Goal: Task Accomplishment & Management: Use online tool/utility

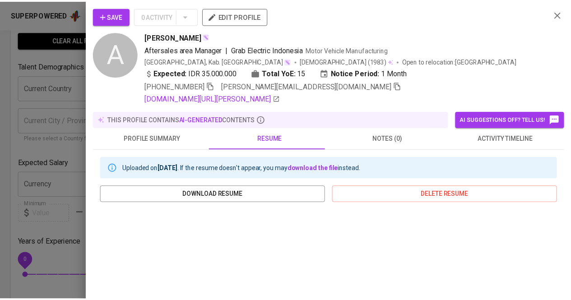
scroll to position [181, 0]
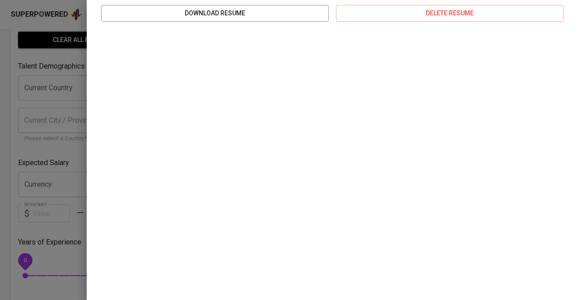
click at [69, 103] on div at bounding box center [289, 150] width 578 height 300
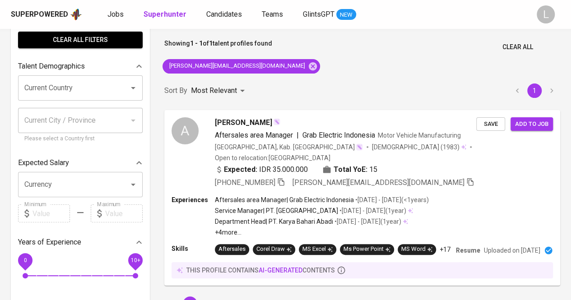
scroll to position [0, 0]
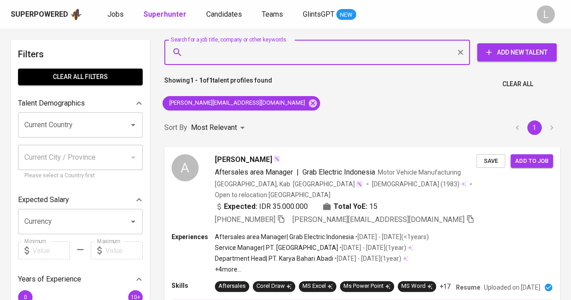
paste input "[EMAIL_ADDRESS][DOMAIN_NAME]"
type input "[EMAIL_ADDRESS][DOMAIN_NAME]"
click at [292, 54] on input "[EMAIL_ADDRESS][DOMAIN_NAME]" at bounding box center [319, 52] width 266 height 17
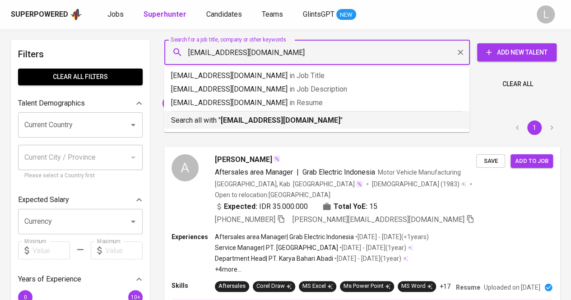
click at [262, 118] on b "[EMAIL_ADDRESS][DOMAIN_NAME]" at bounding box center [281, 120] width 120 height 9
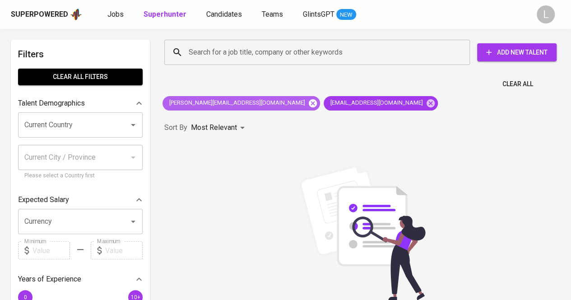
click at [308, 102] on icon at bounding box center [313, 103] width 10 height 10
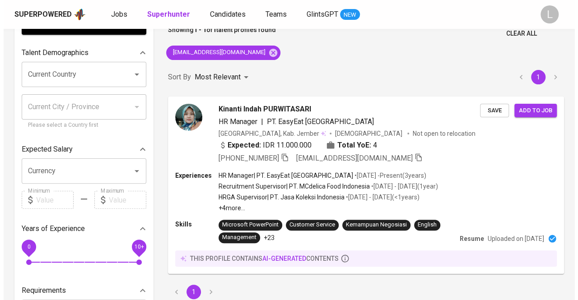
scroll to position [70, 0]
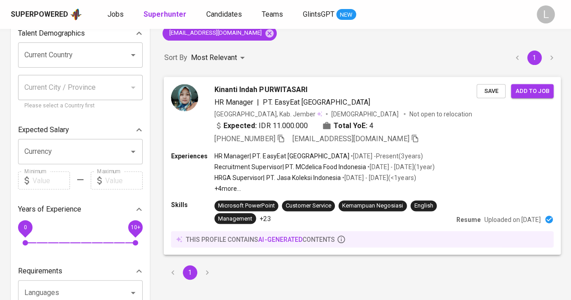
click at [255, 86] on span "Kinanti Indah PURWITASARI" at bounding box center [260, 89] width 93 height 11
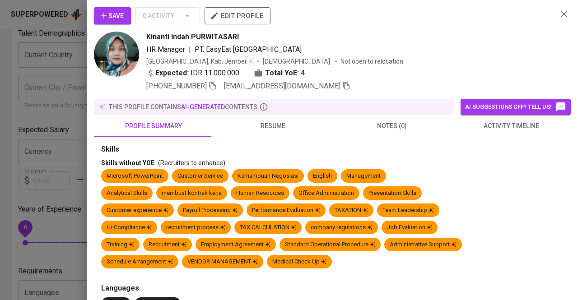
click at [281, 118] on button "resume" at bounding box center [272, 126] width 119 height 22
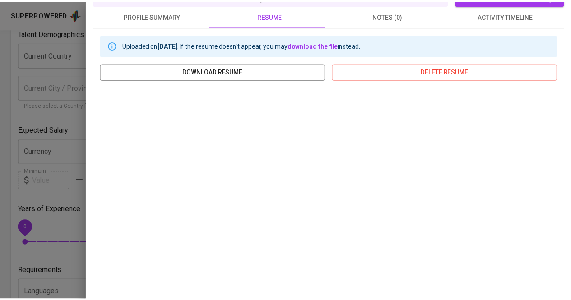
scroll to position [0, 0]
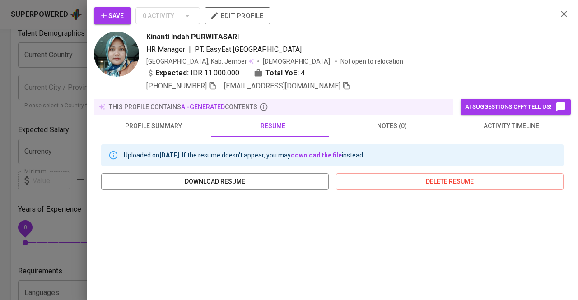
click at [30, 116] on div at bounding box center [289, 150] width 578 height 300
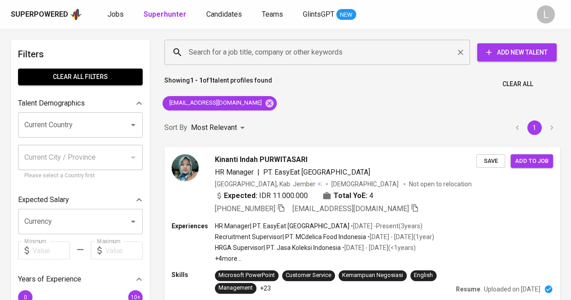
click at [255, 51] on input "Search for a job title, company or other keywords" at bounding box center [319, 52] width 266 height 17
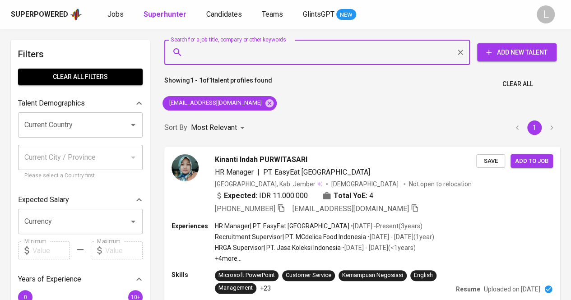
paste input "[EMAIL_ADDRESS][DOMAIN_NAME]"
type input "[EMAIL_ADDRESS][DOMAIN_NAME]"
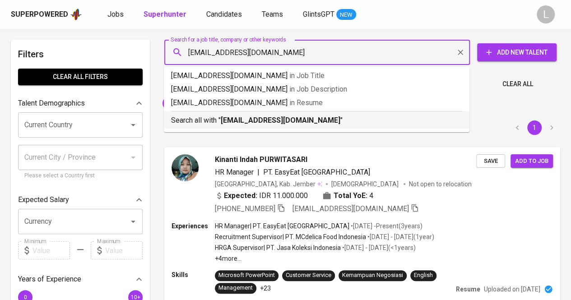
click at [274, 122] on b "[EMAIL_ADDRESS][DOMAIN_NAME]" at bounding box center [281, 120] width 120 height 9
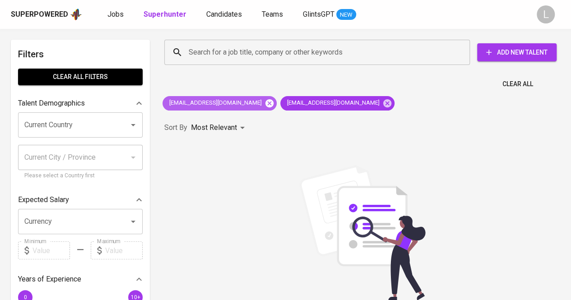
click at [272, 103] on icon at bounding box center [269, 103] width 8 height 8
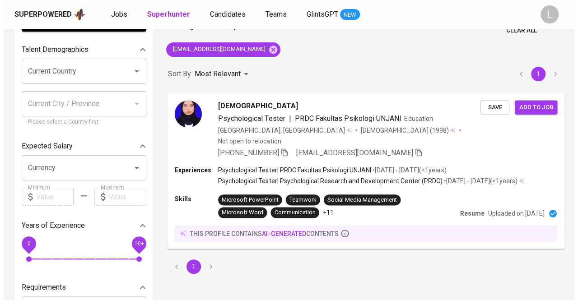
scroll to position [54, 0]
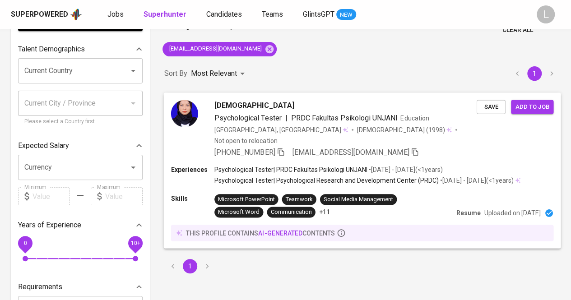
click at [237, 110] on span "[DEMOGRAPHIC_DATA]" at bounding box center [254, 105] width 80 height 11
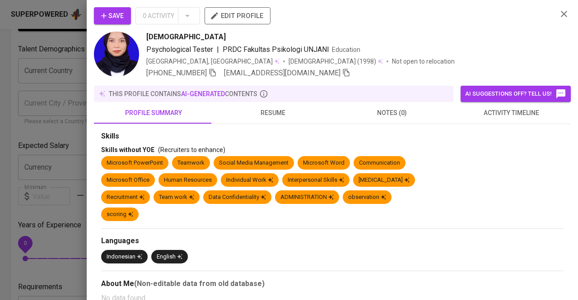
click at [283, 120] on button "resume" at bounding box center [272, 113] width 119 height 22
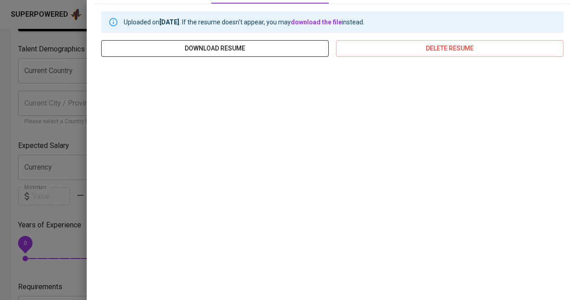
scroll to position [0, 0]
